Goal: Find specific page/section: Find specific page/section

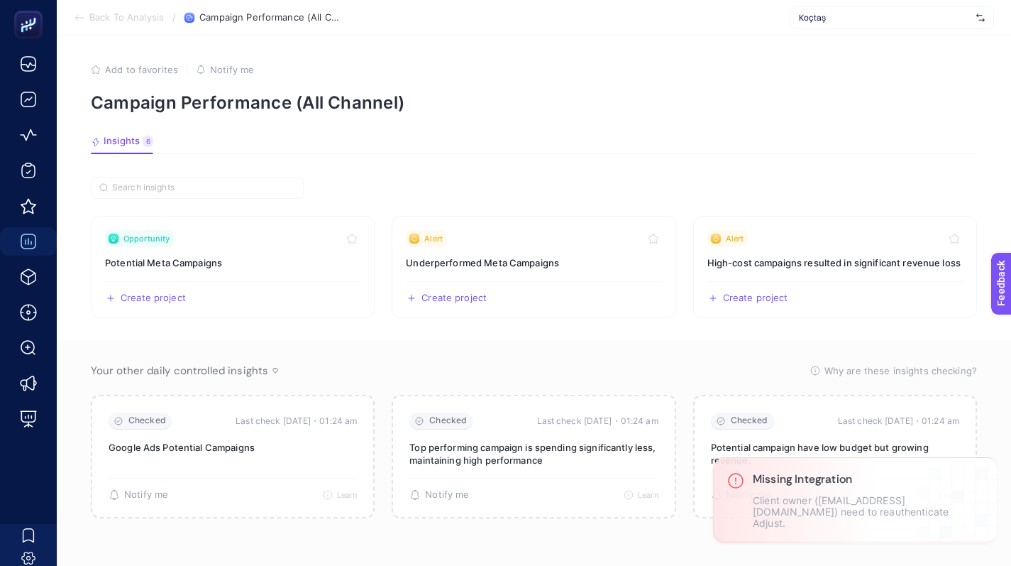
click at [68, 10] on section "Back To Analysis / Campaign Performance (All Channel) Koçtaş" at bounding box center [534, 17] width 955 height 35
click at [73, 13] on section "Back To Analysis / Campaign Performance (All Channel) Koçtaş" at bounding box center [534, 17] width 955 height 35
click at [76, 15] on icon at bounding box center [79, 17] width 11 height 11
click at [83, 17] on icon at bounding box center [79, 17] width 11 height 11
click at [118, 22] on span "Back To Analysis" at bounding box center [126, 17] width 75 height 11
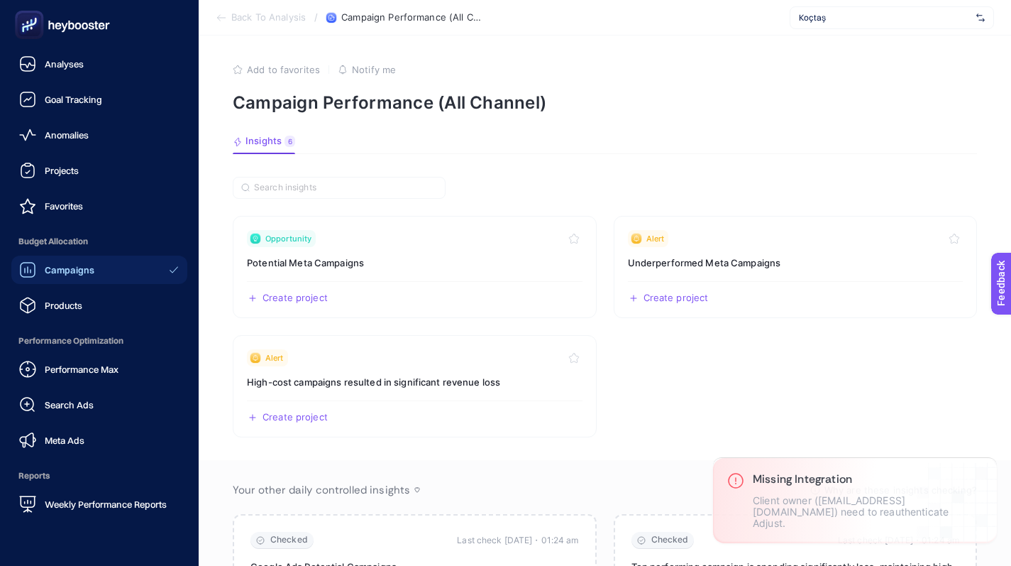
click at [31, 23] on icon at bounding box center [31, 22] width 0 height 4
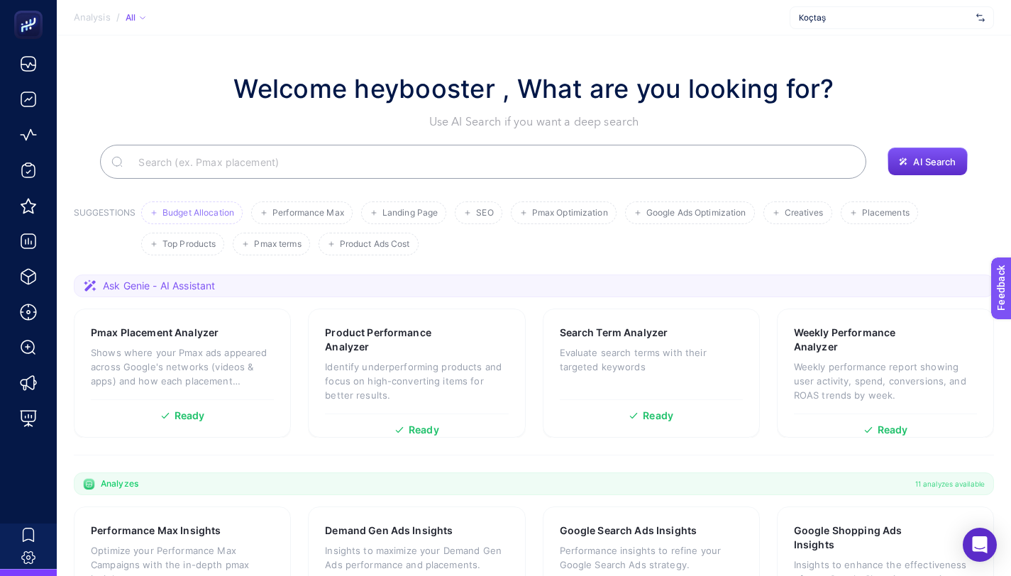
click at [216, 213] on span "Budget Allocation" at bounding box center [199, 213] width 72 height 11
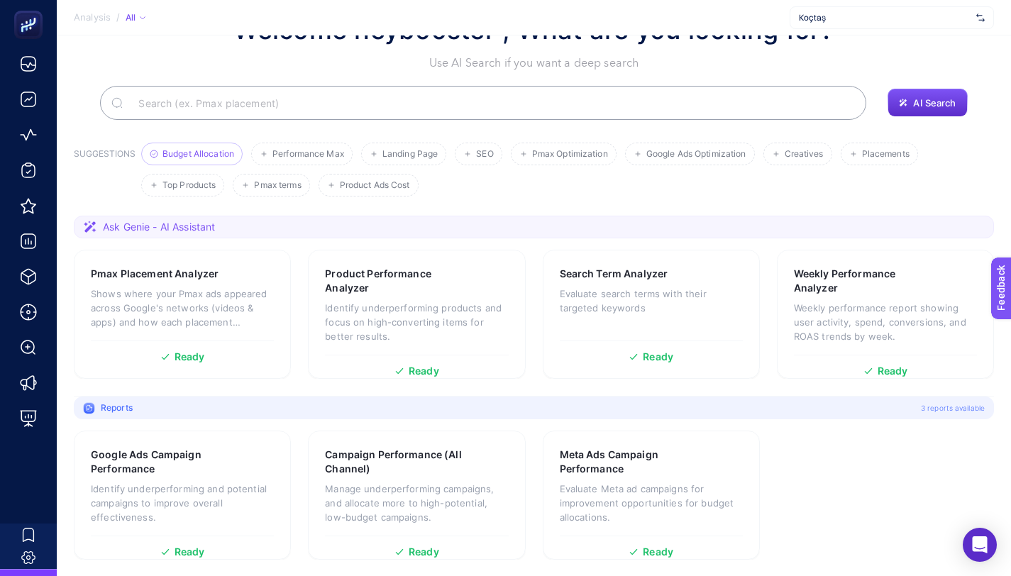
scroll to position [60, 0]
click at [413, 471] on h3 "Campaign Performance (All Channel)" at bounding box center [395, 461] width 141 height 28
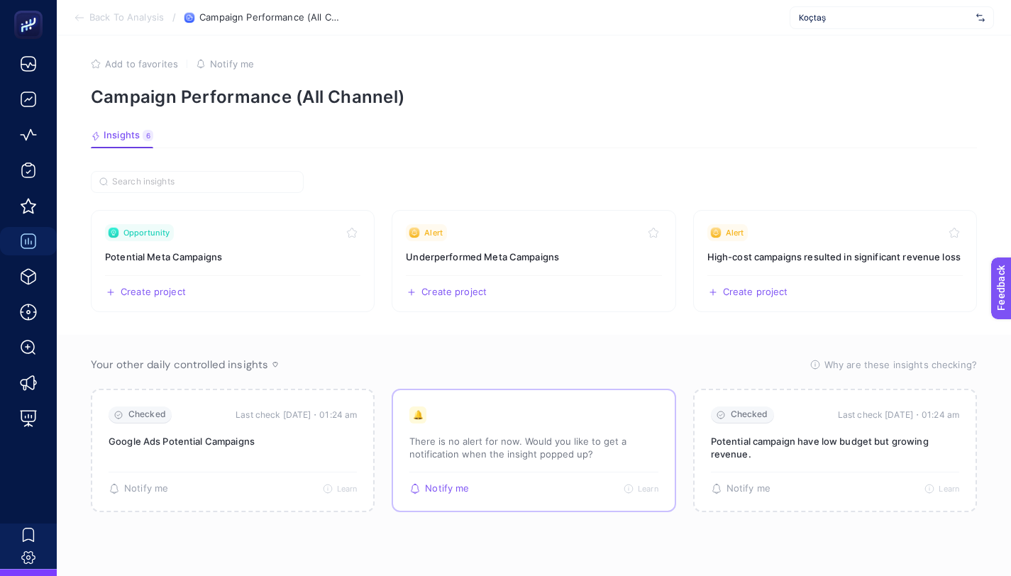
scroll to position [16, 0]
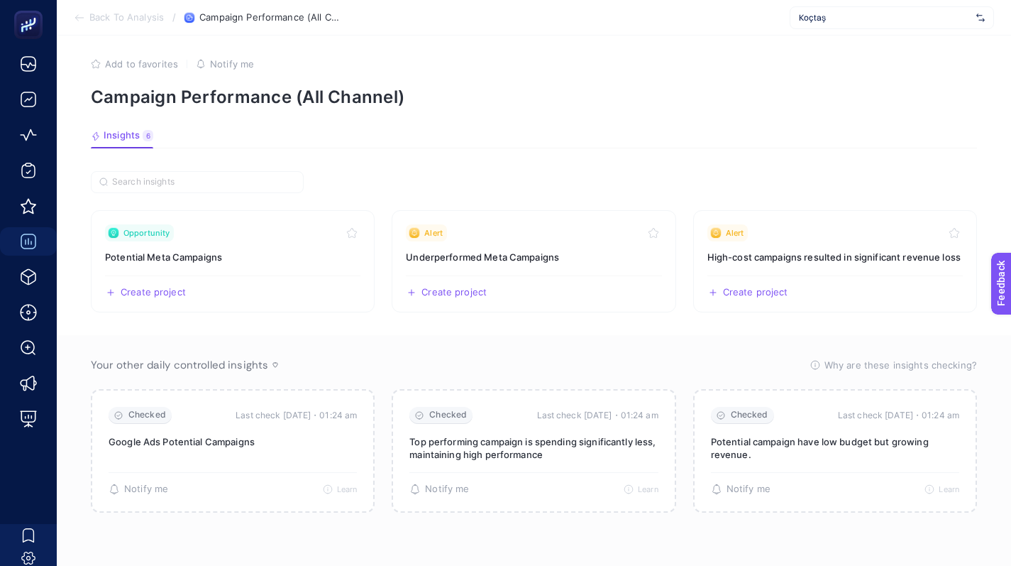
click at [84, 15] on icon at bounding box center [79, 17] width 11 height 11
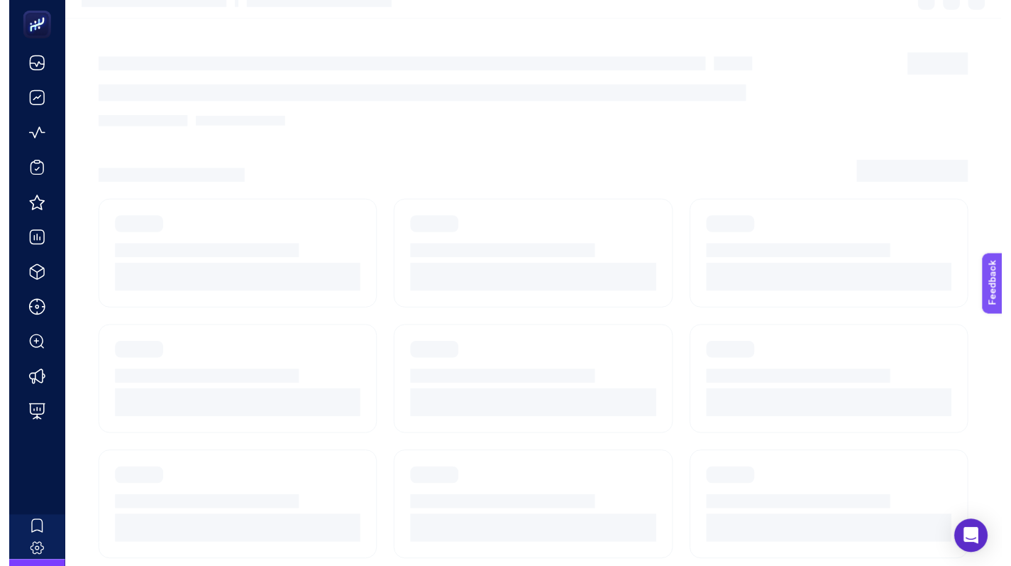
scroll to position [11, 0]
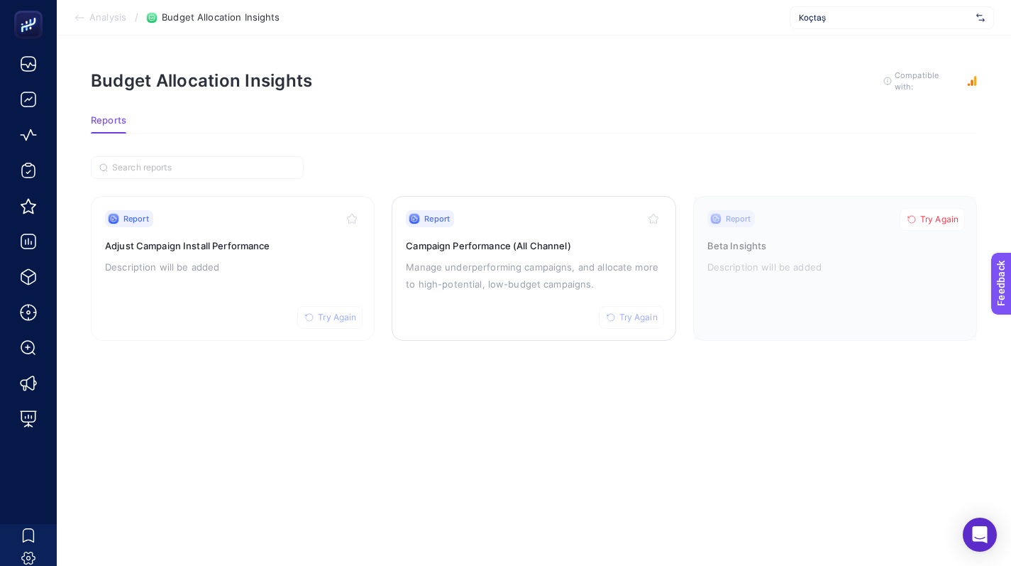
click at [625, 312] on span "Try Again" at bounding box center [639, 317] width 38 height 11
